Goal: Task Accomplishment & Management: Complete application form

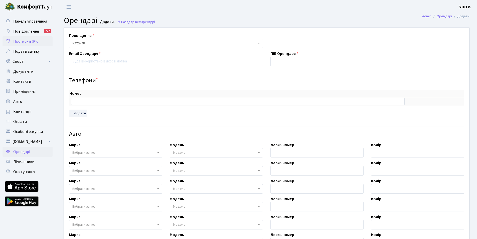
click at [24, 41] on span "Пропуск в ЖК" at bounding box center [25, 42] width 25 height 6
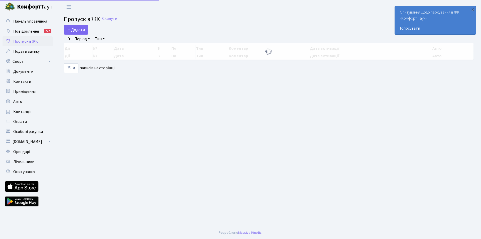
select select "25"
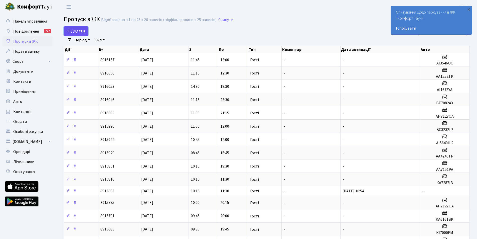
click at [80, 32] on span "Додати" at bounding box center [76, 31] width 18 height 6
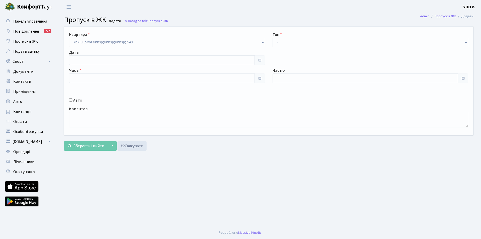
type input "25.08.2025"
type input "12:00"
type input "13:00"
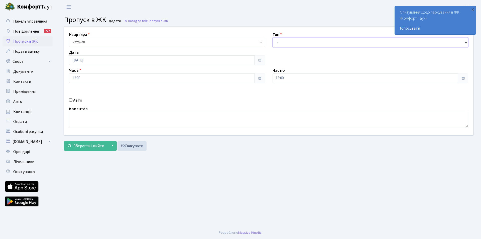
click at [281, 44] on select "- Доставка Таксі Гості Сервіс" at bounding box center [371, 43] width 196 height 10
select select "3"
click at [273, 38] on select "- Доставка Таксі Гості Сервіс" at bounding box center [371, 43] width 196 height 10
click at [77, 101] on label "Авто" at bounding box center [77, 100] width 9 height 6
click at [72, 101] on input "Авто" at bounding box center [70, 99] width 3 height 3
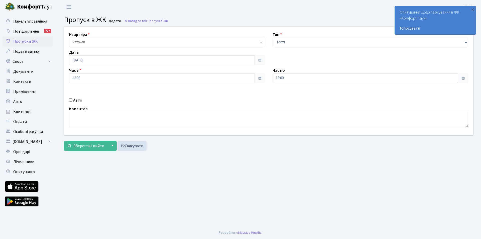
checkbox input "true"
click at [300, 78] on input "13:00" at bounding box center [366, 78] width 186 height 10
click at [289, 96] on icon at bounding box center [287, 96] width 14 height 14
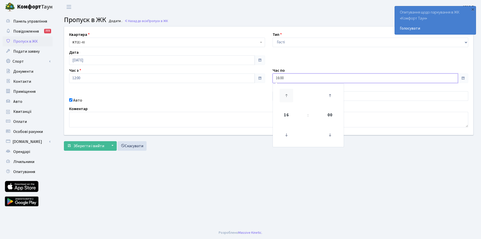
click at [289, 96] on icon at bounding box center [287, 96] width 14 height 14
type input "18:00"
click at [251, 94] on div "Квартира <b>КТ2</b>&nbsp;&nbsp;&nbsp;2-48 <b>КТ2</b>&nbsp;&nbsp;&nbsp;2-49 <b>К…" at bounding box center [268, 81] width 417 height 108
click at [283, 97] on input "text" at bounding box center [371, 96] width 196 height 10
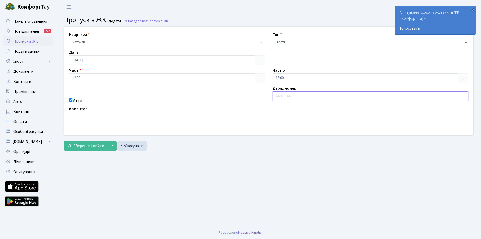
type input "KA1411CK"
drag, startPoint x: 291, startPoint y: 95, endPoint x: 252, endPoint y: 96, distance: 39.6
click at [252, 96] on div "Квартира <b>КТ2</b>&nbsp;&nbsp;&nbsp;2-48 <b>КТ2</b>&nbsp;&nbsp;&nbsp;2-49 <b>К…" at bounding box center [268, 81] width 417 height 108
click at [116, 120] on textarea at bounding box center [268, 120] width 399 height 16
paste textarea "KA1411CK"
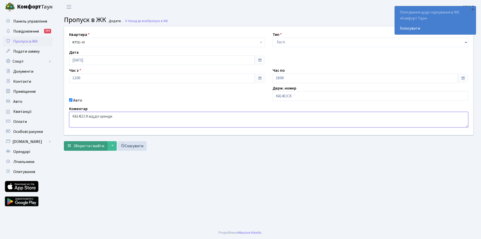
type textarea "KA1411CK відділ оренди"
click at [94, 146] on span "Зберегти і вийти" at bounding box center [88, 146] width 31 height 6
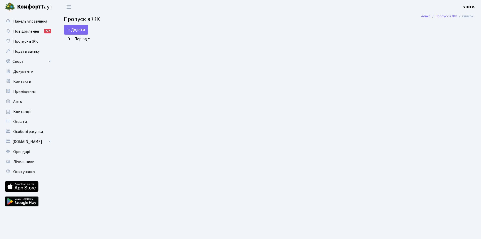
select select "25"
